Goal: Task Accomplishment & Management: Manage account settings

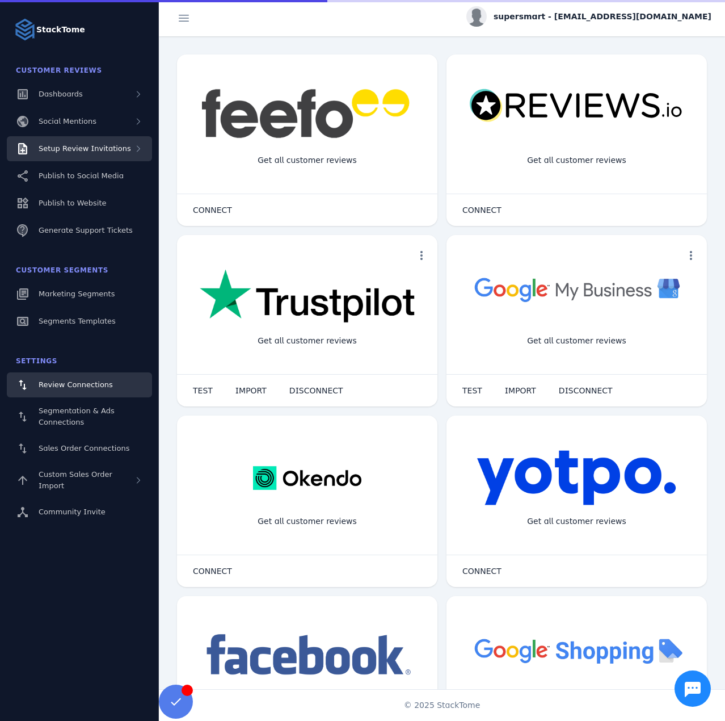
click at [108, 151] on span "Setup Review Invitations" at bounding box center [85, 148] width 92 height 9
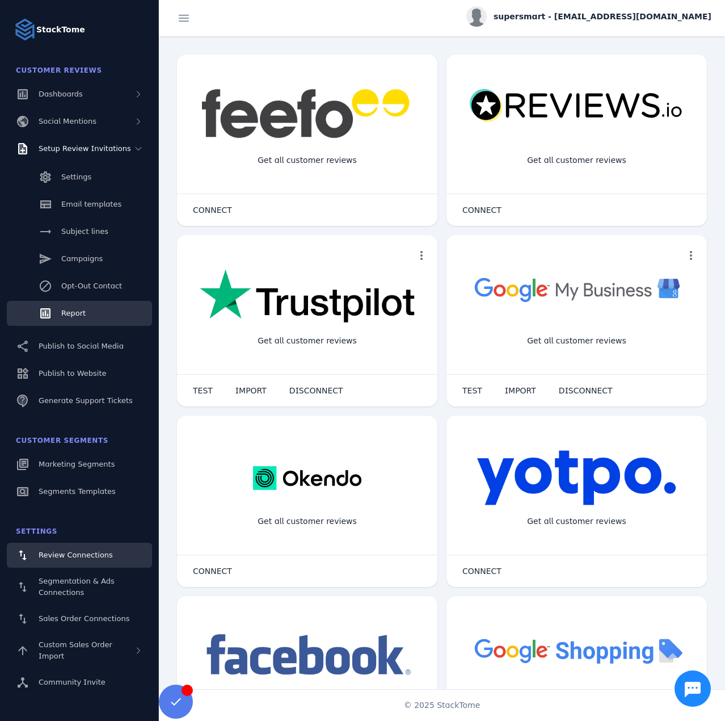
click at [70, 311] on span "Report" at bounding box center [73, 313] width 24 height 9
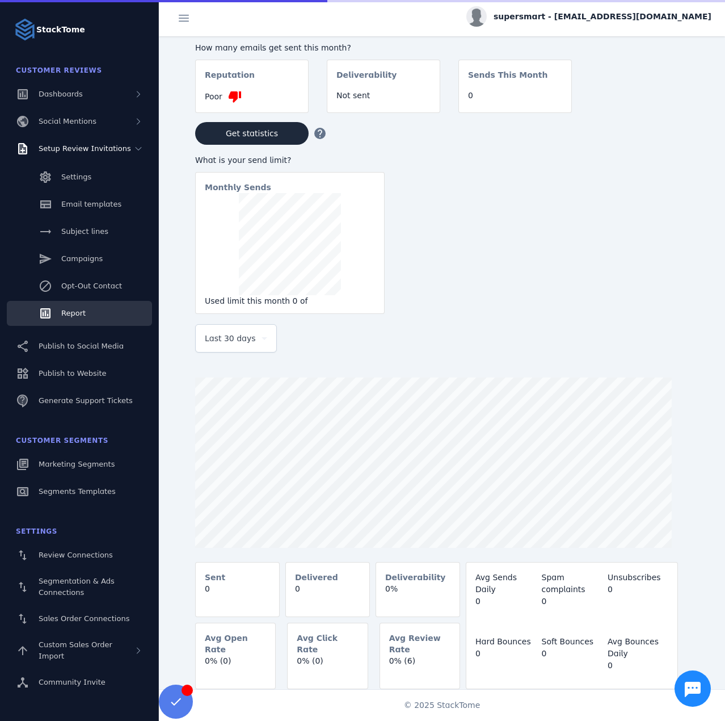
click at [231, 340] on span "Last 30 days" at bounding box center [230, 338] width 51 height 14
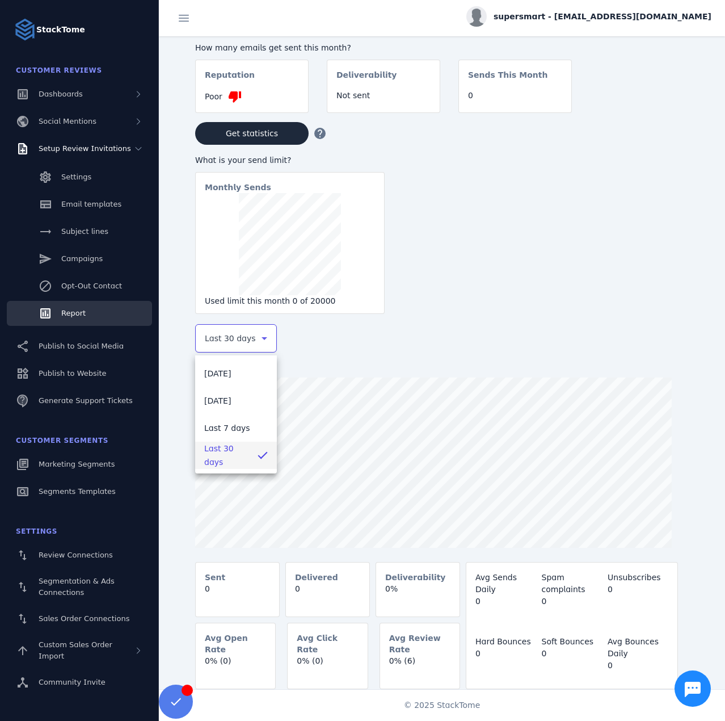
click at [640, 12] on div at bounding box center [362, 360] width 725 height 721
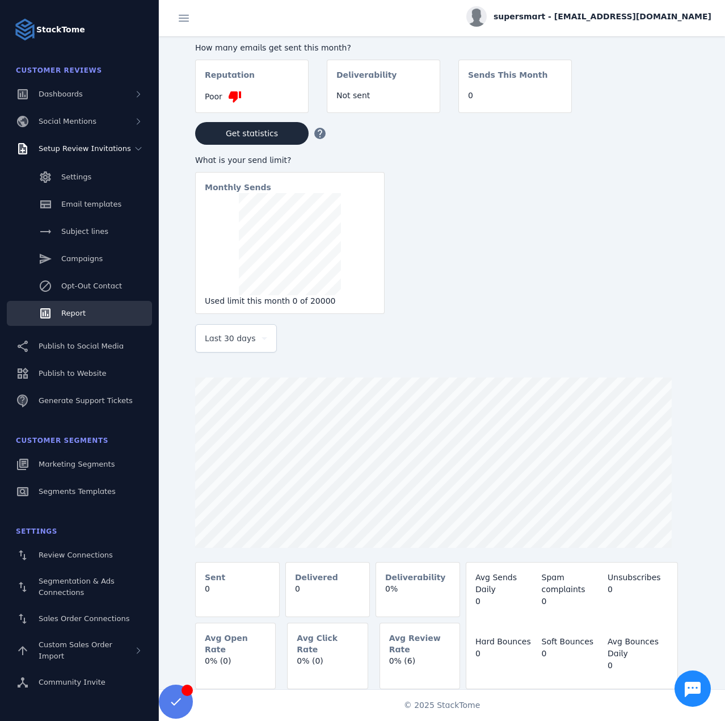
click at [646, 19] on span "supersmart - cs_supersmart@stacktome.com" at bounding box center [603, 17] width 218 height 12
click at [673, 113] on span "Sign out" at bounding box center [675, 110] width 33 height 14
